Goal: Communication & Community: Answer question/provide support

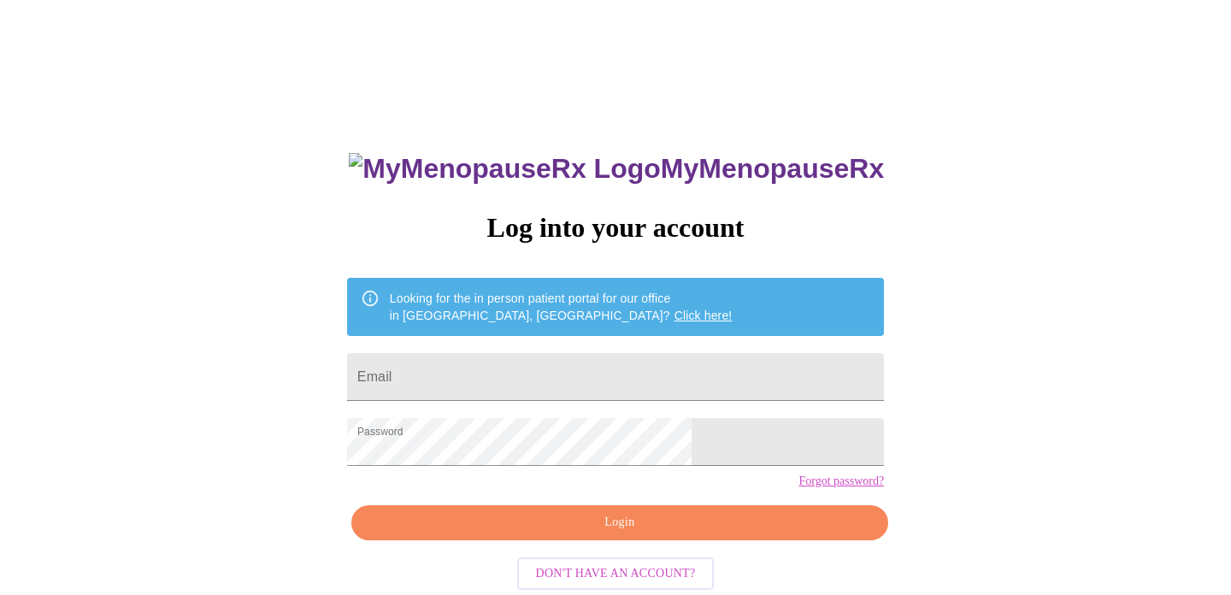
click at [508, 378] on input "Email" at bounding box center [615, 377] width 537 height 48
type input "[EMAIL_ADDRESS][DOMAIN_NAME]"
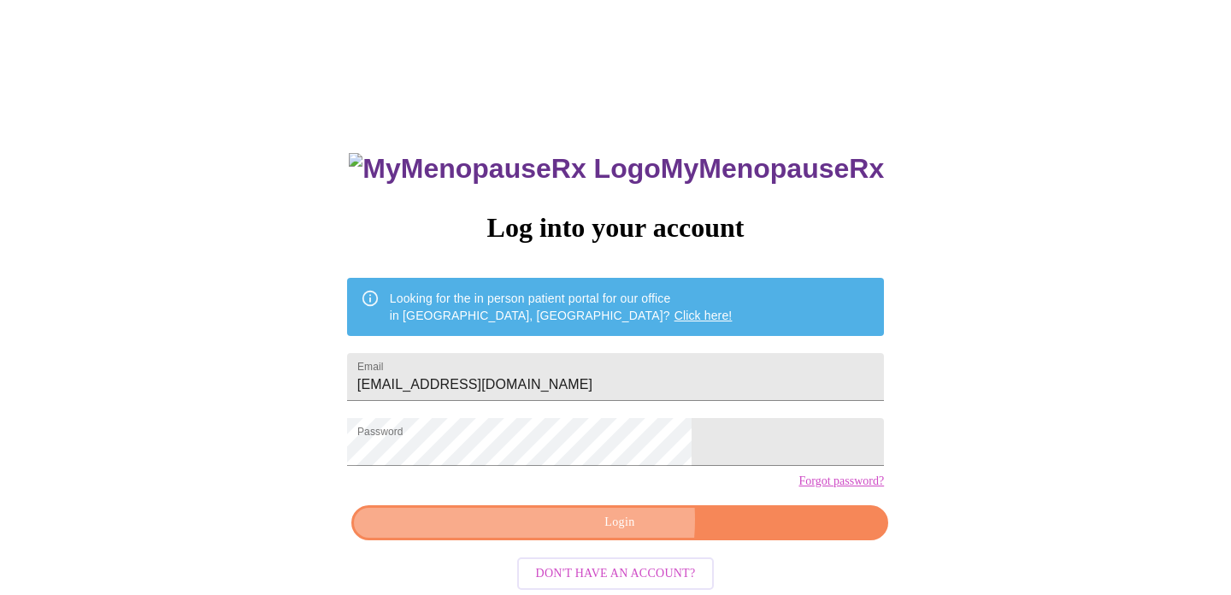
click at [573, 533] on span "Login" at bounding box center [620, 522] width 498 height 21
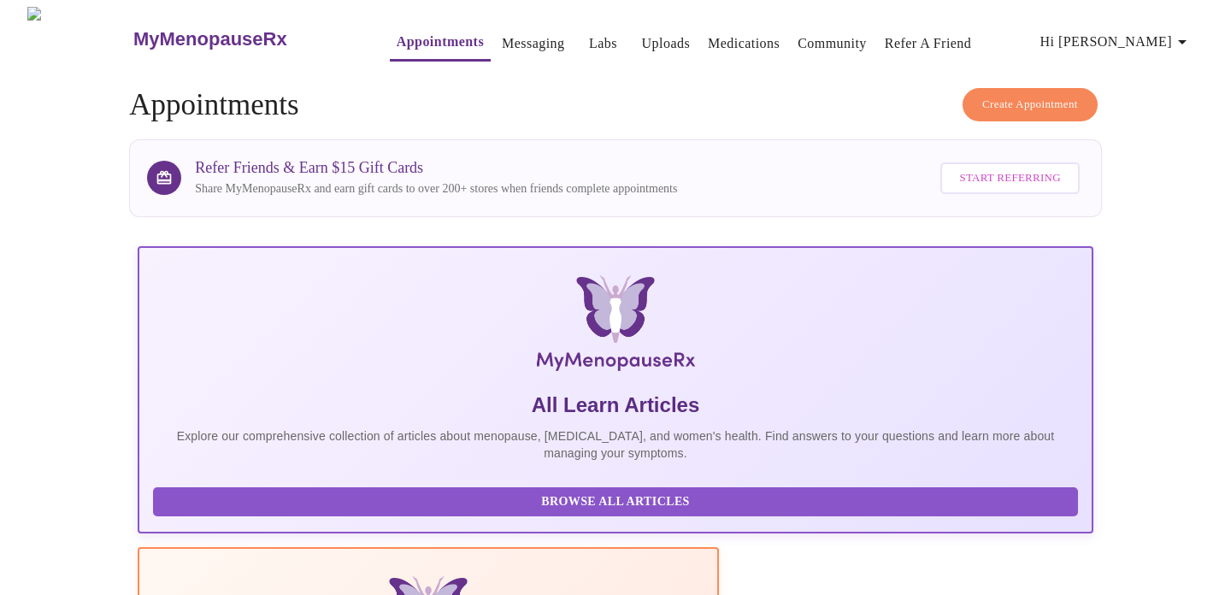
click at [502, 33] on link "Messaging" at bounding box center [533, 44] width 62 height 24
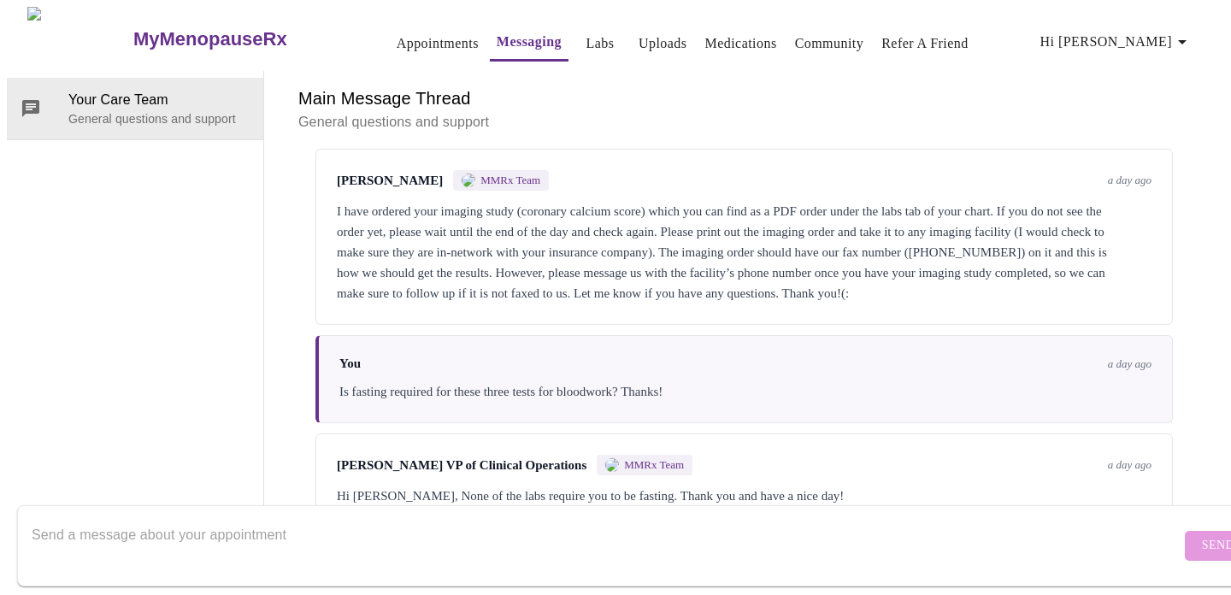
scroll to position [6695, 0]
click at [250, 518] on textarea "Send a message about your appointment" at bounding box center [606, 545] width 1149 height 55
type textarea "O"
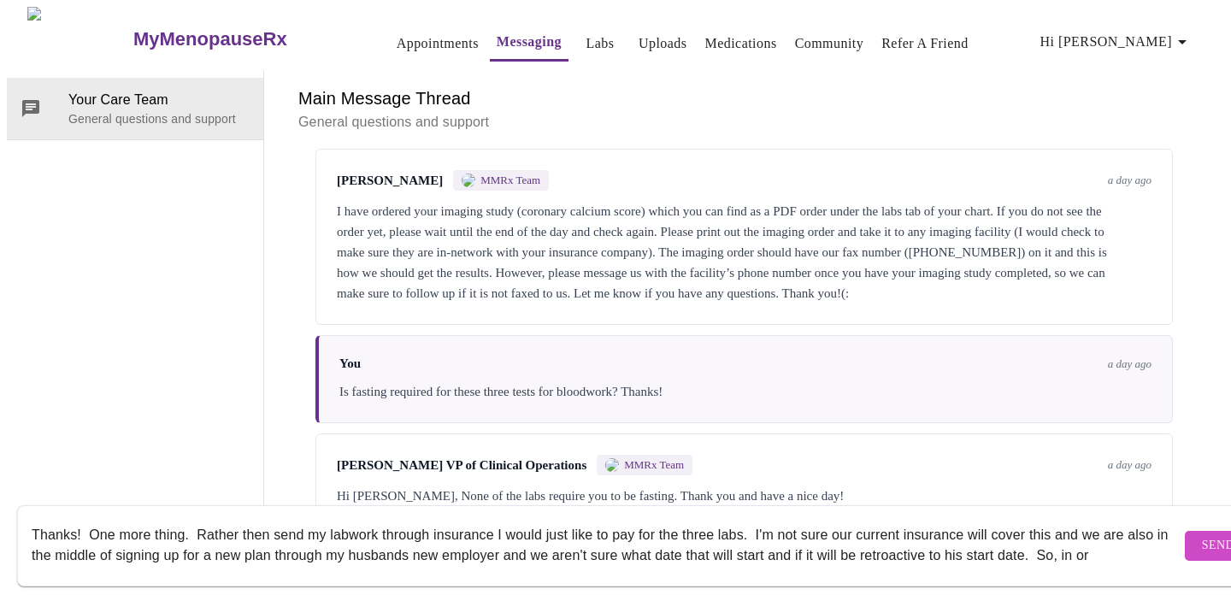
scroll to position [11, 0]
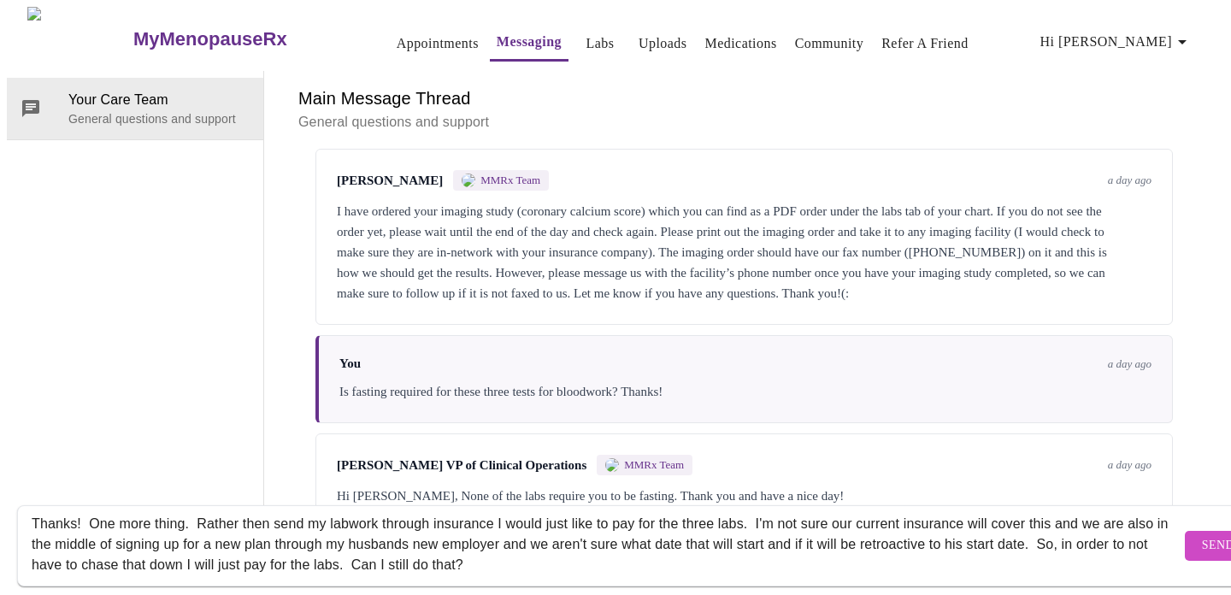
click at [343, 518] on textarea "Thanks! One more thing. Rather then send my labwork through insurance I would j…" at bounding box center [606, 545] width 1149 height 55
click at [447, 529] on textarea "Thanks! One more thing. Rather then send my lab work through insurance I would …" at bounding box center [606, 545] width 1149 height 55
click at [1074, 532] on textarea "Thanks! One more thing. Rather then send my lab work through insurance I would …" at bounding box center [606, 545] width 1149 height 55
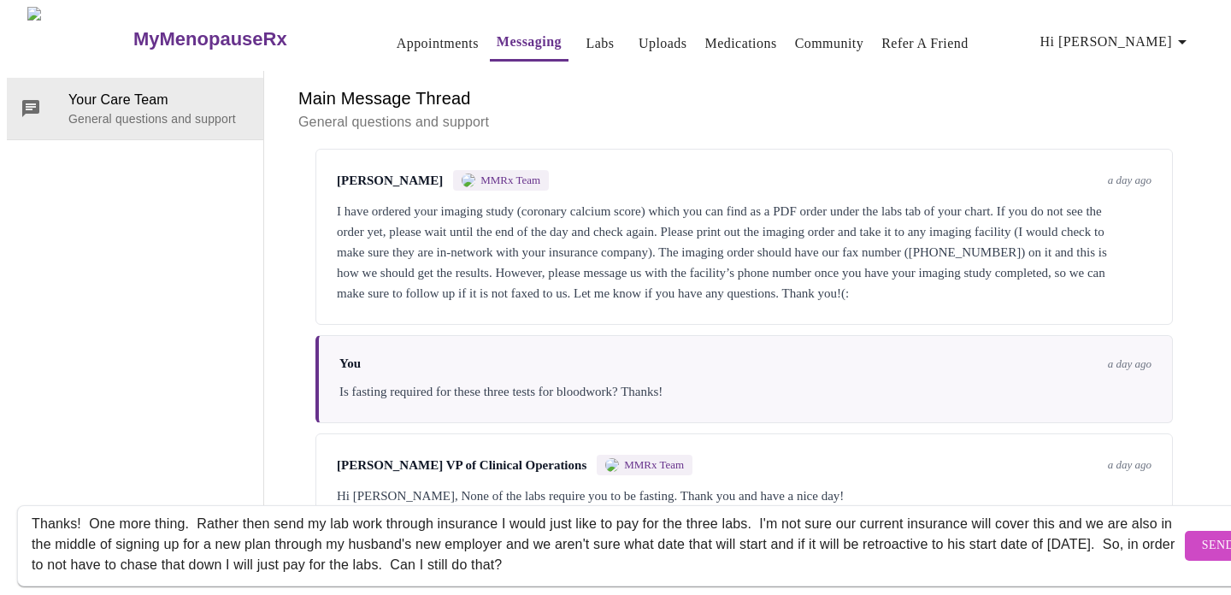
click at [536, 547] on textarea "Thanks! One more thing. Rather then send my lab work through insurance I would …" at bounding box center [606, 545] width 1149 height 55
click at [749, 548] on textarea "Thanks! One more thing. Rather then send my lab work through insurance I would …" at bounding box center [606, 545] width 1149 height 55
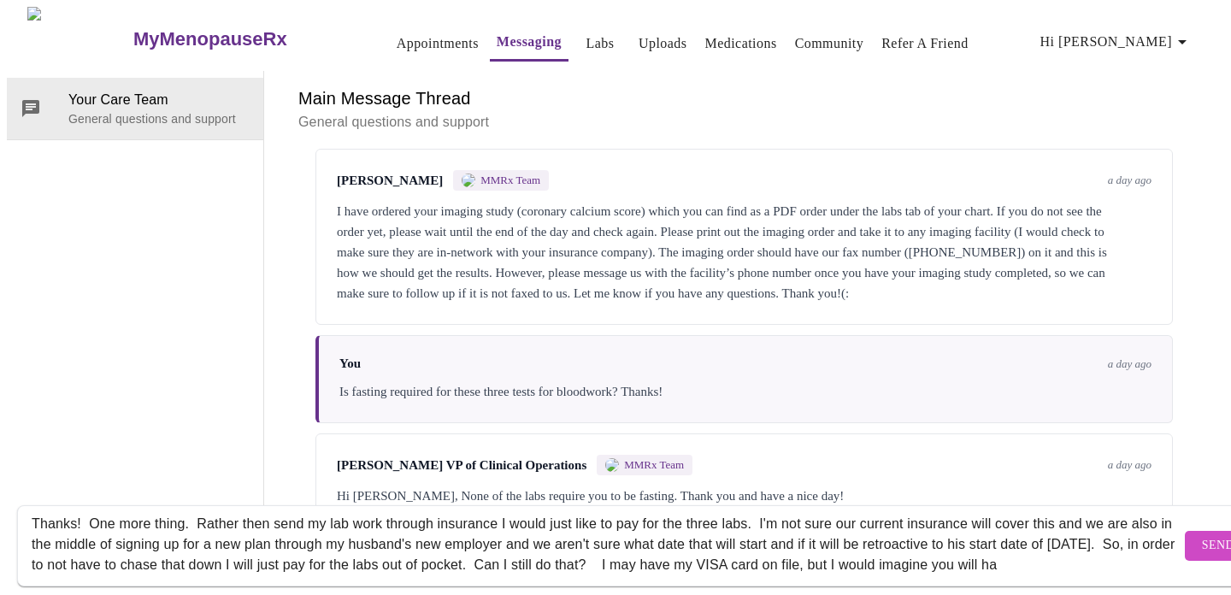
scroll to position [32, 0]
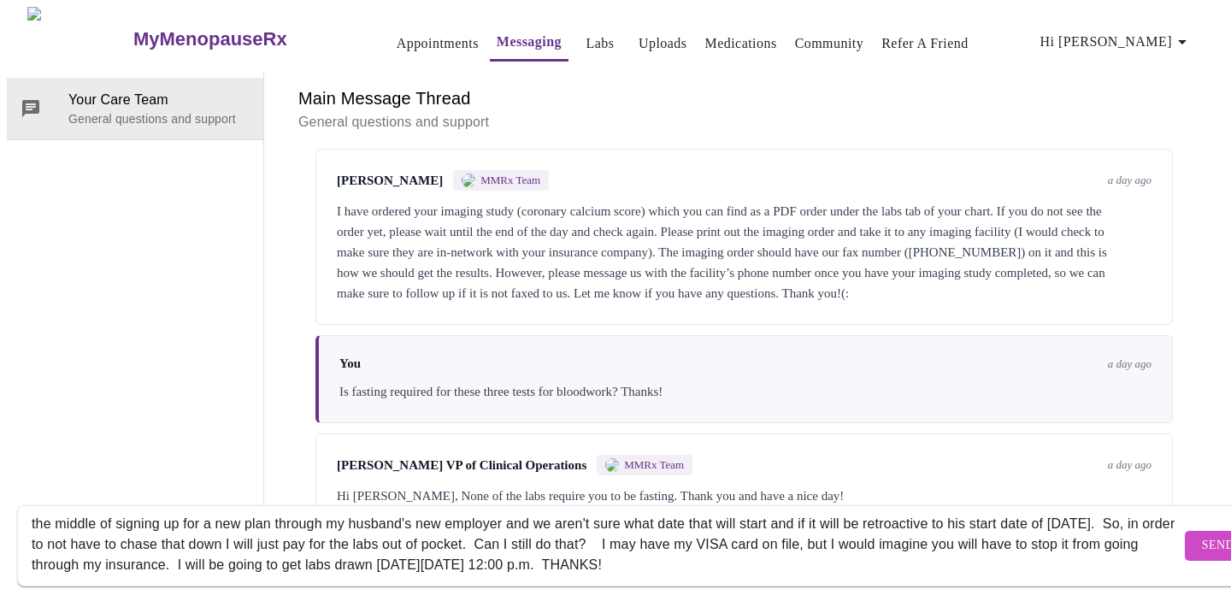
type textarea "Thanks! One more thing. Rather then send my lab work through insurance I would …"
click at [1202, 535] on span "Send" at bounding box center [1218, 545] width 32 height 21
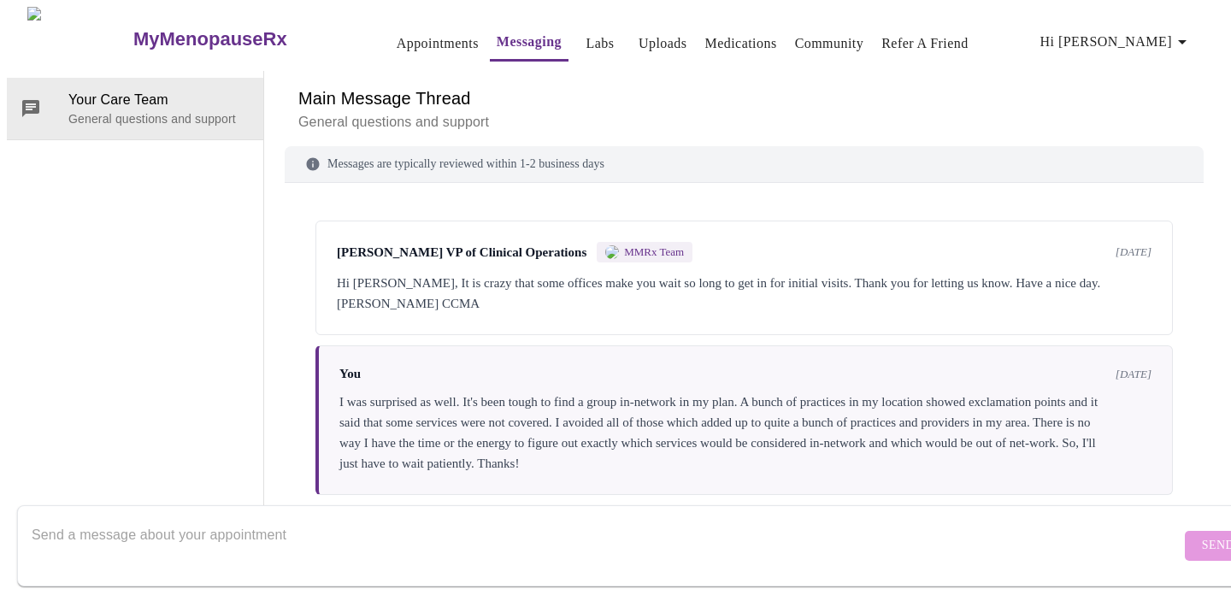
scroll to position [0, 0]
click at [1152, 30] on span "Hi [PERSON_NAME]" at bounding box center [1116, 42] width 152 height 24
click at [1152, 125] on li "Log out" at bounding box center [1165, 128] width 79 height 31
